Goal: Task Accomplishment & Management: Manage account settings

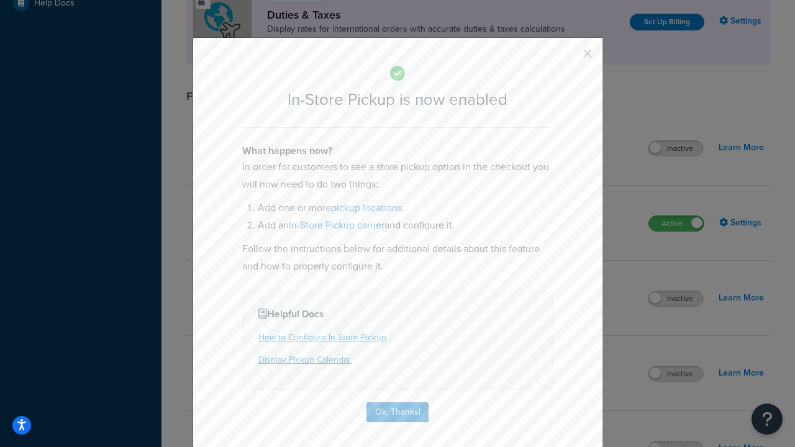
click at [569, 58] on button "button" at bounding box center [569, 58] width 3 height 3
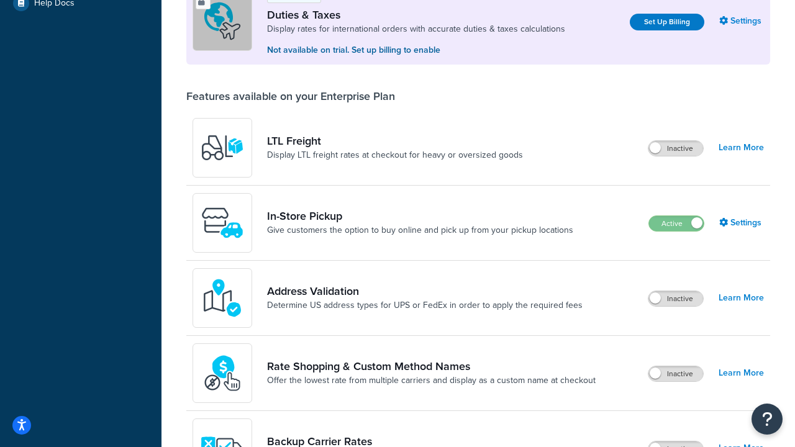
scroll to position [379, 0]
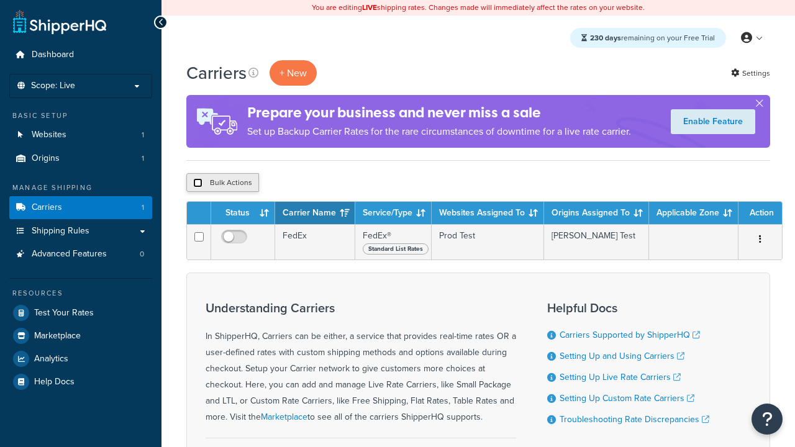
click at [198, 183] on input "checkbox" at bounding box center [197, 182] width 9 height 9
checkbox input "true"
click at [334, 183] on button "Delete" at bounding box center [331, 182] width 43 height 19
